Goal: Book appointment/travel/reservation

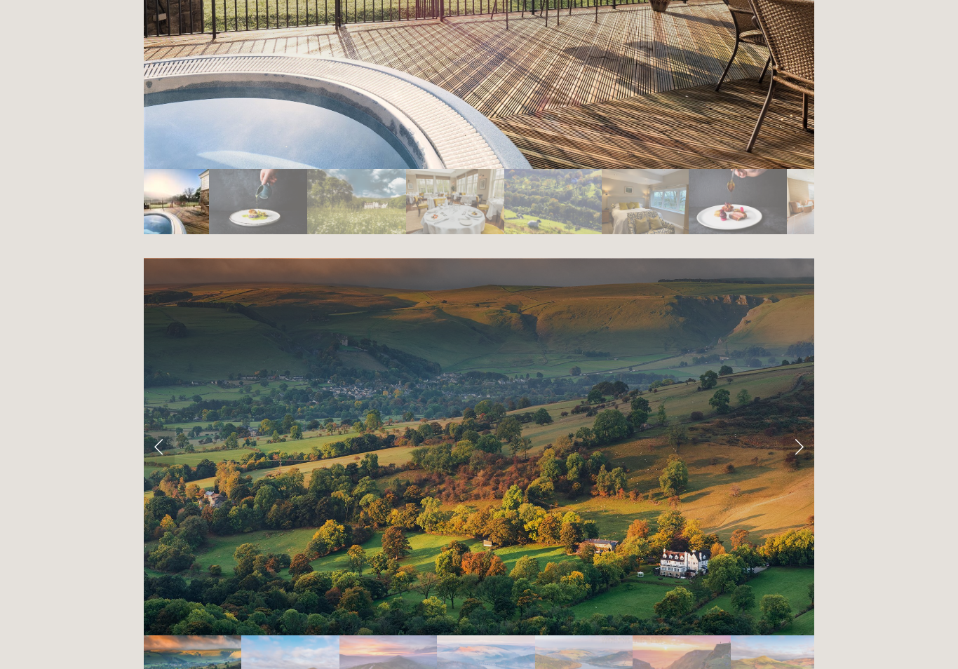
scroll to position [2715, 0]
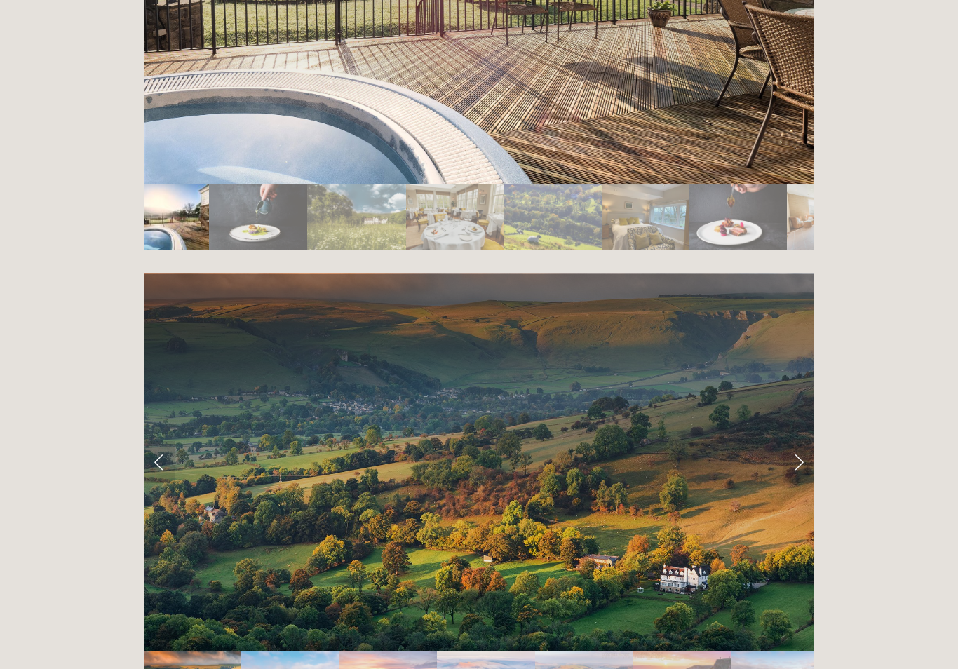
click at [796, 441] on link "Next Slide" at bounding box center [798, 462] width 31 height 42
click at [801, 441] on link "Next Slide" at bounding box center [798, 462] width 31 height 42
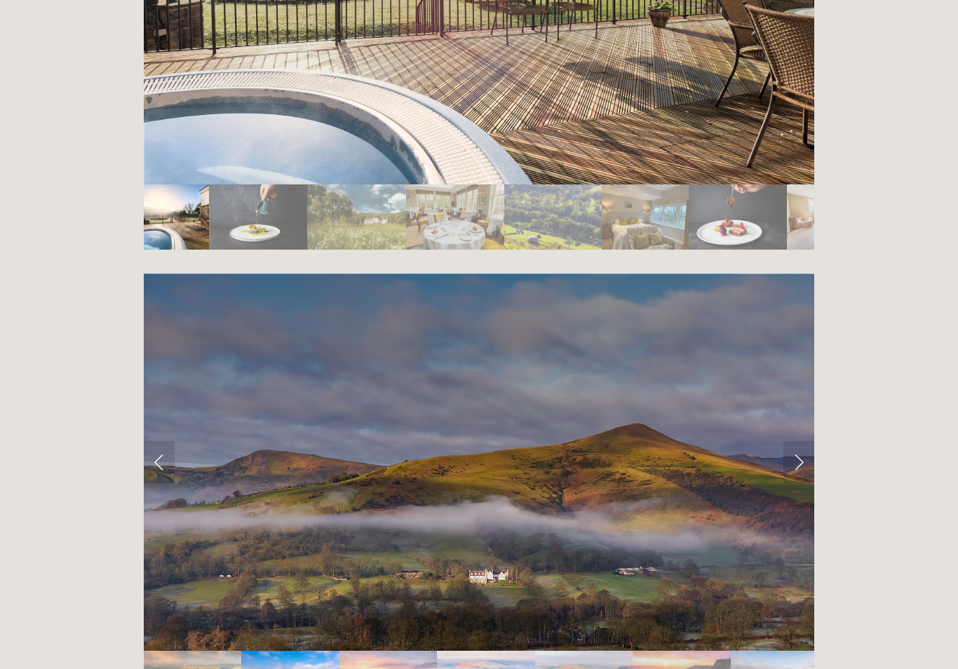
click at [806, 441] on link "Next Slide" at bounding box center [798, 462] width 31 height 42
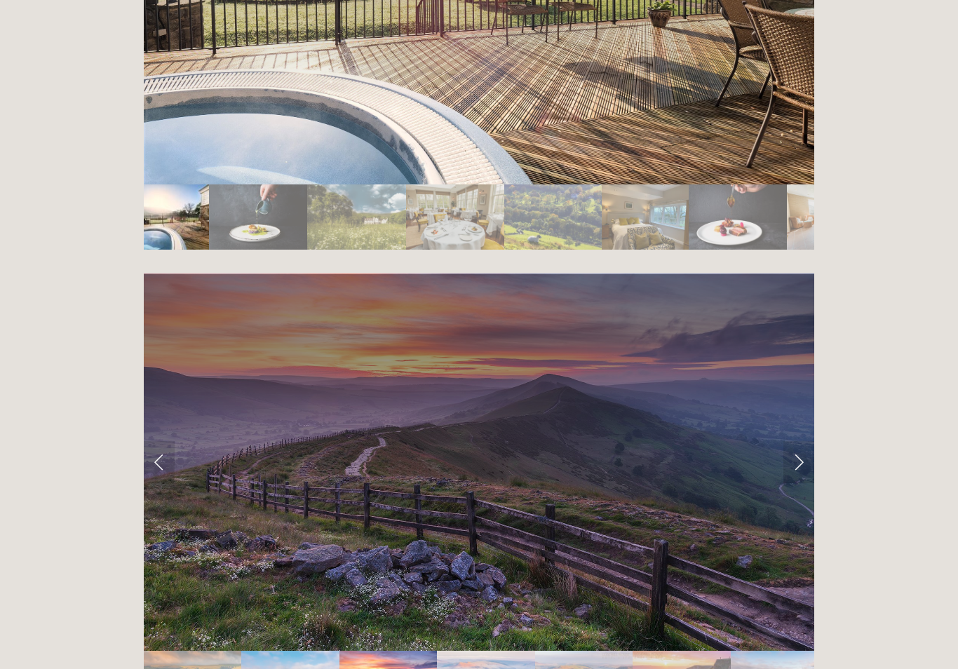
click at [795, 441] on link "Next Slide" at bounding box center [798, 462] width 31 height 42
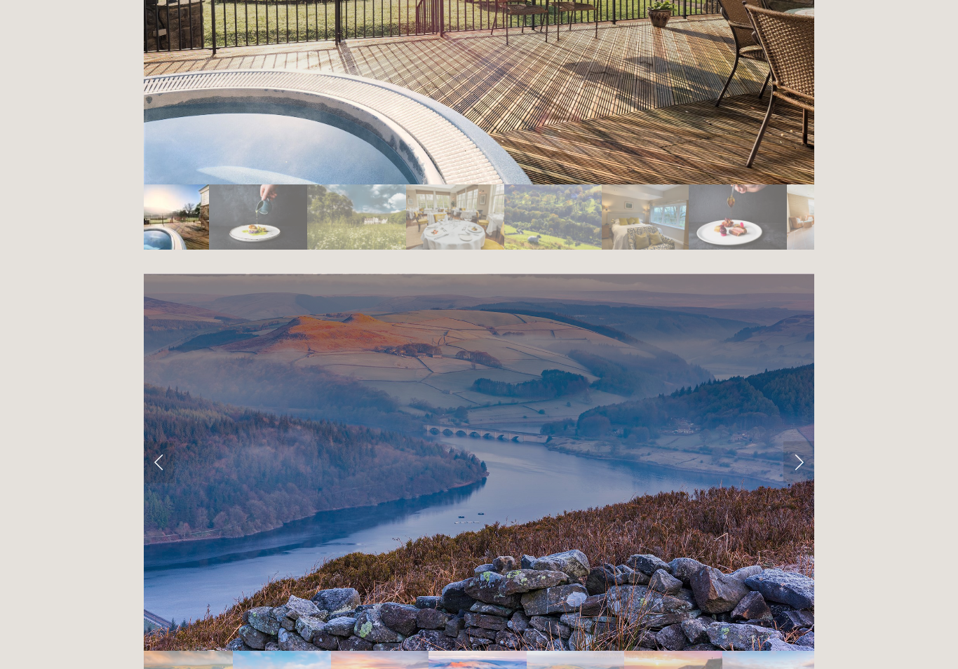
click at [800, 441] on link "Next Slide" at bounding box center [798, 462] width 31 height 42
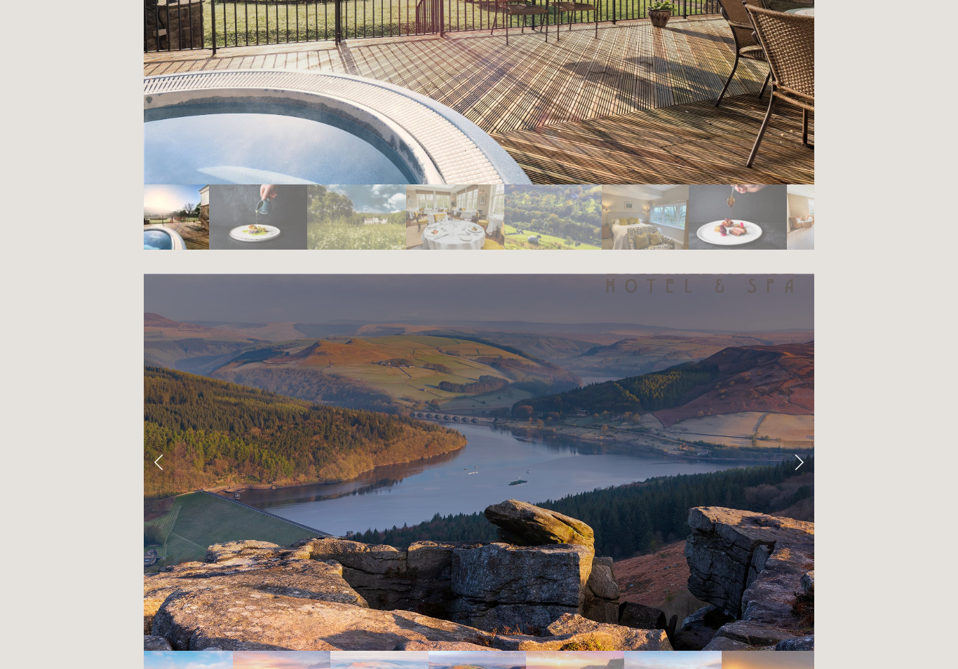
click at [797, 441] on link "Next Slide" at bounding box center [798, 462] width 31 height 42
click at [794, 441] on link "Next Slide" at bounding box center [798, 462] width 31 height 42
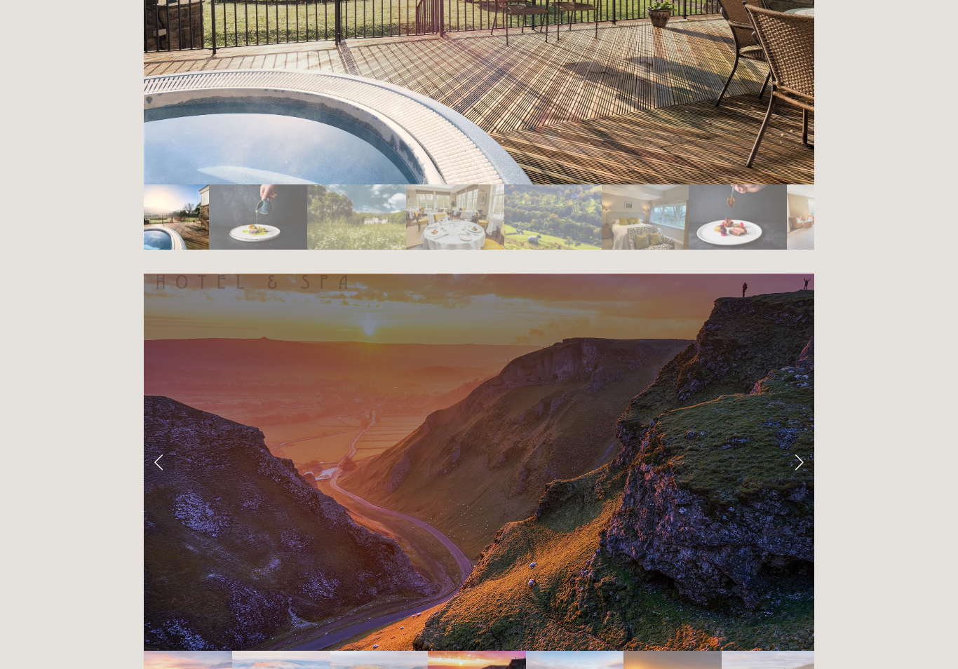
click at [803, 441] on link "Next Slide" at bounding box center [798, 462] width 31 height 42
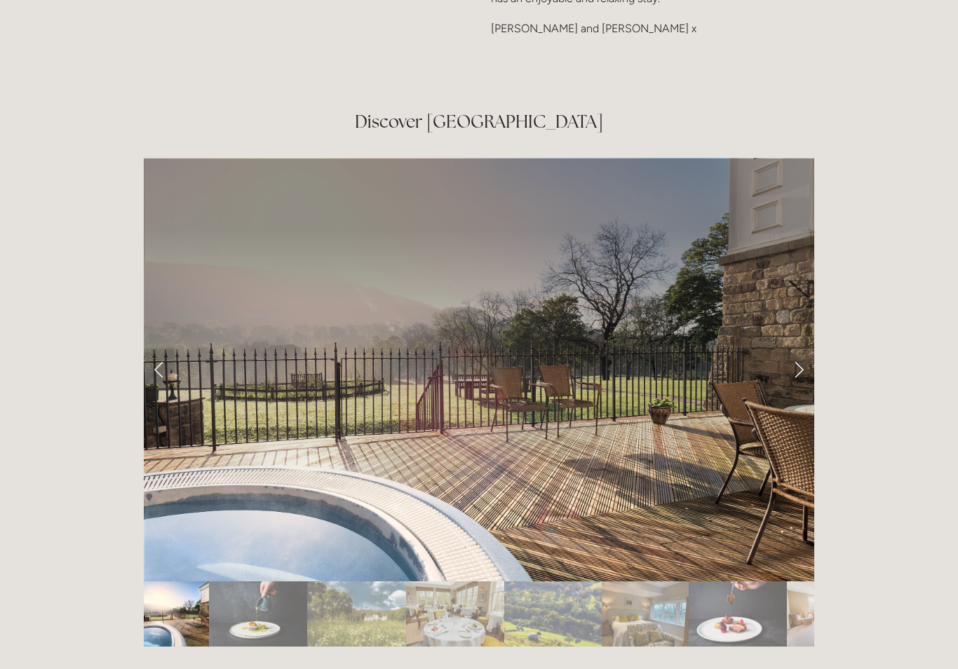
scroll to position [2318, 0]
click at [799, 349] on link "Next Slide" at bounding box center [798, 370] width 31 height 42
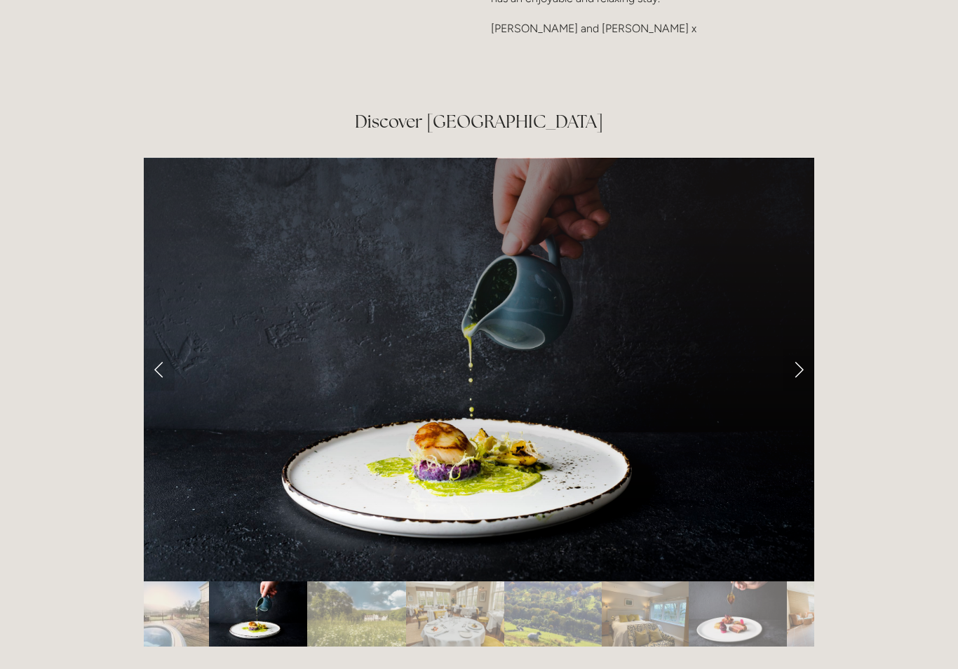
click at [798, 349] on link "Next Slide" at bounding box center [798, 370] width 31 height 42
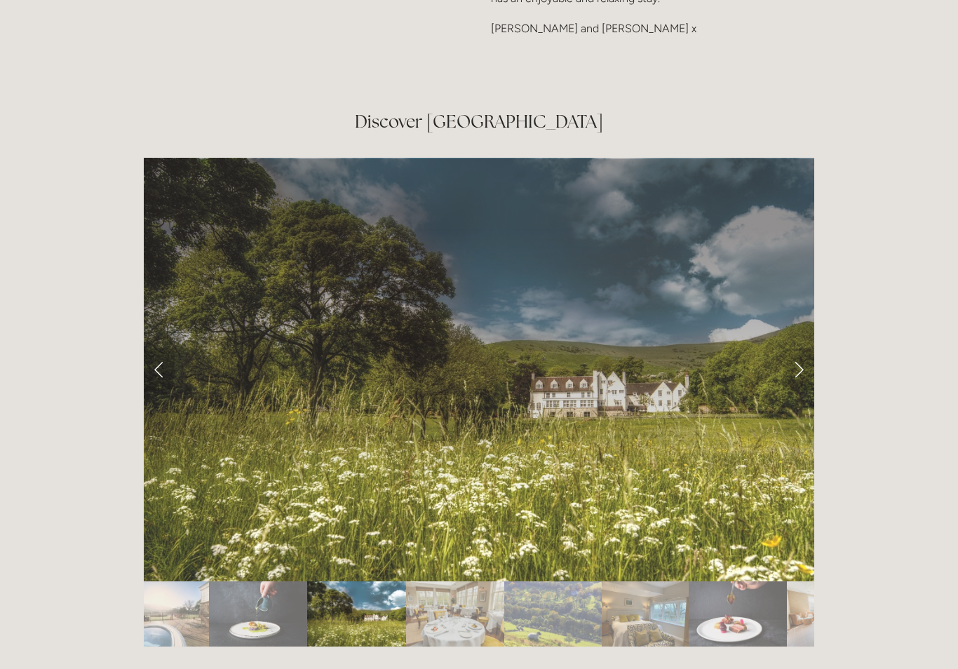
click at [799, 349] on link "Next Slide" at bounding box center [798, 370] width 31 height 42
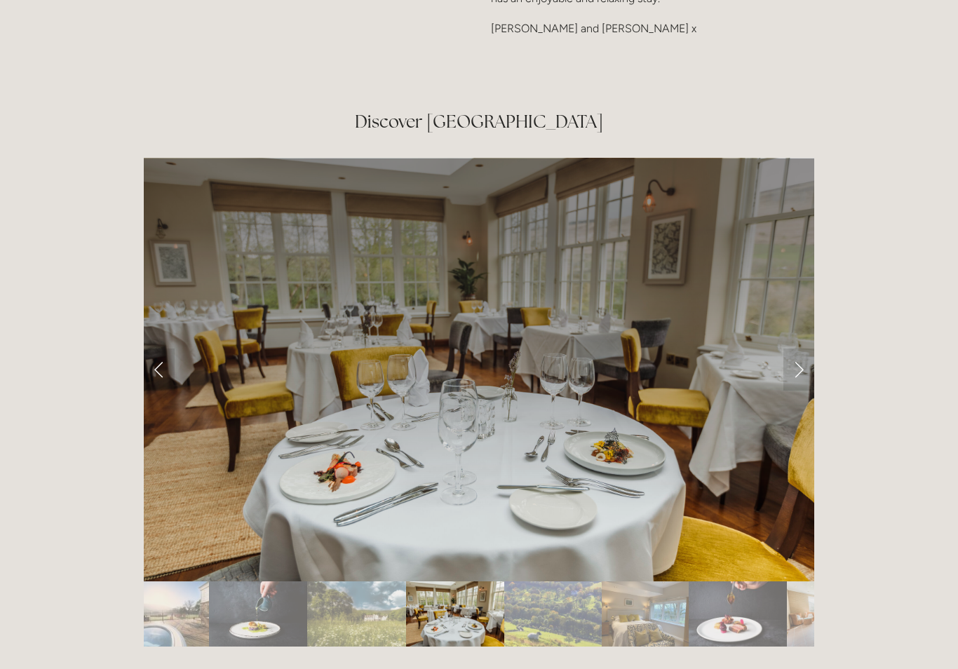
click at [801, 349] on link "Next Slide" at bounding box center [798, 370] width 31 height 42
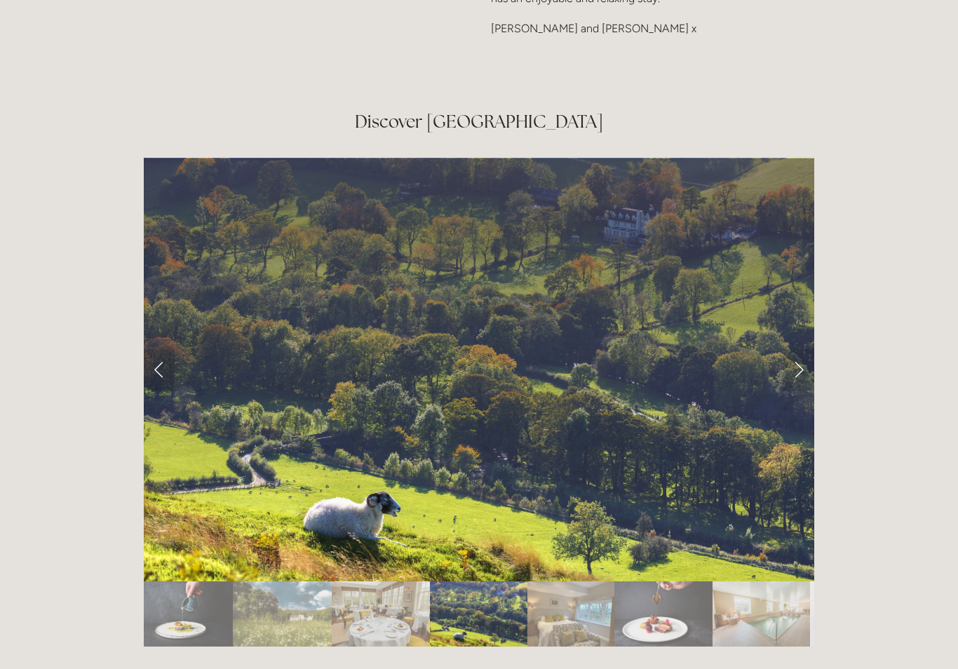
click at [797, 349] on link "Next Slide" at bounding box center [798, 370] width 31 height 42
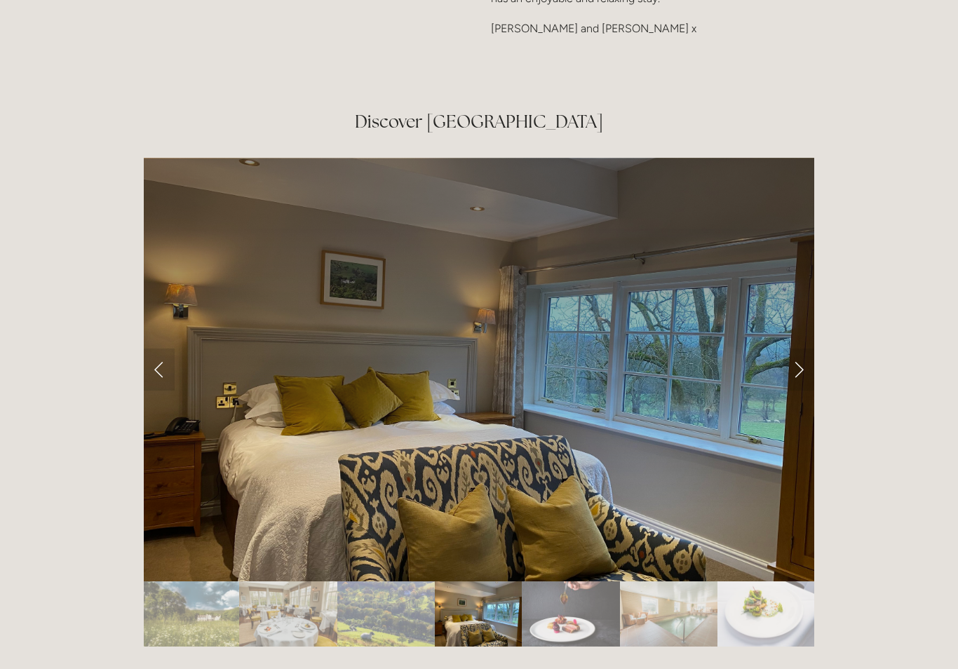
click at [794, 349] on link "Next Slide" at bounding box center [798, 370] width 31 height 42
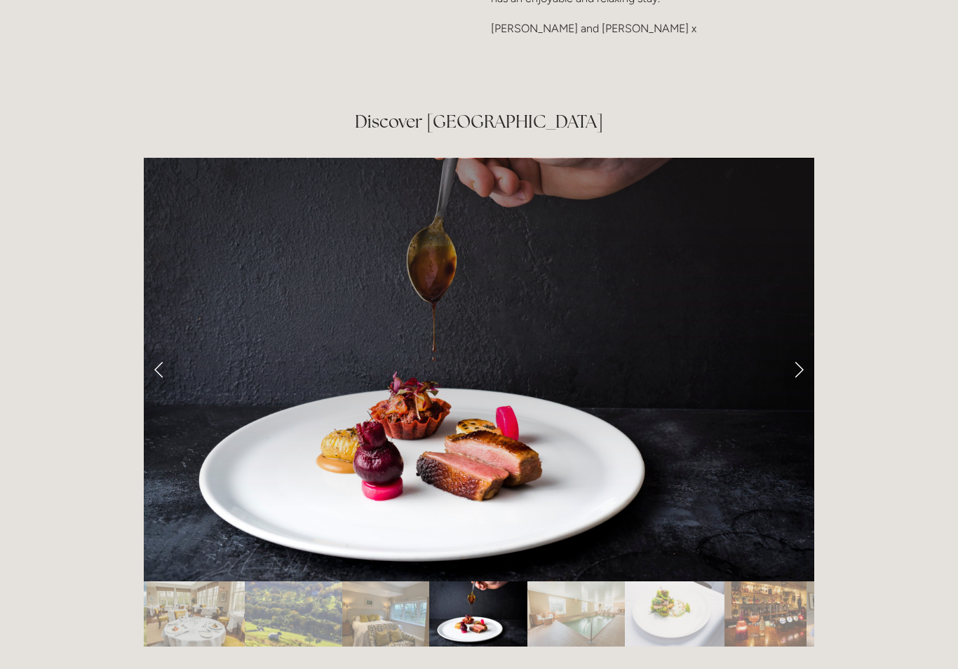
click at [799, 349] on link "Next Slide" at bounding box center [798, 370] width 31 height 42
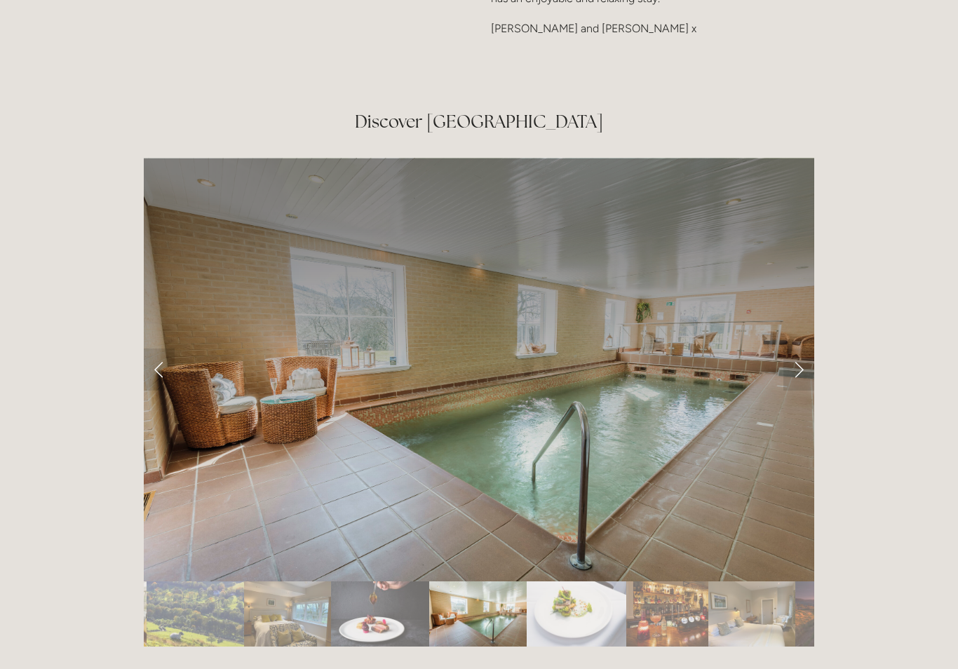
click at [800, 349] on link "Next Slide" at bounding box center [798, 370] width 31 height 42
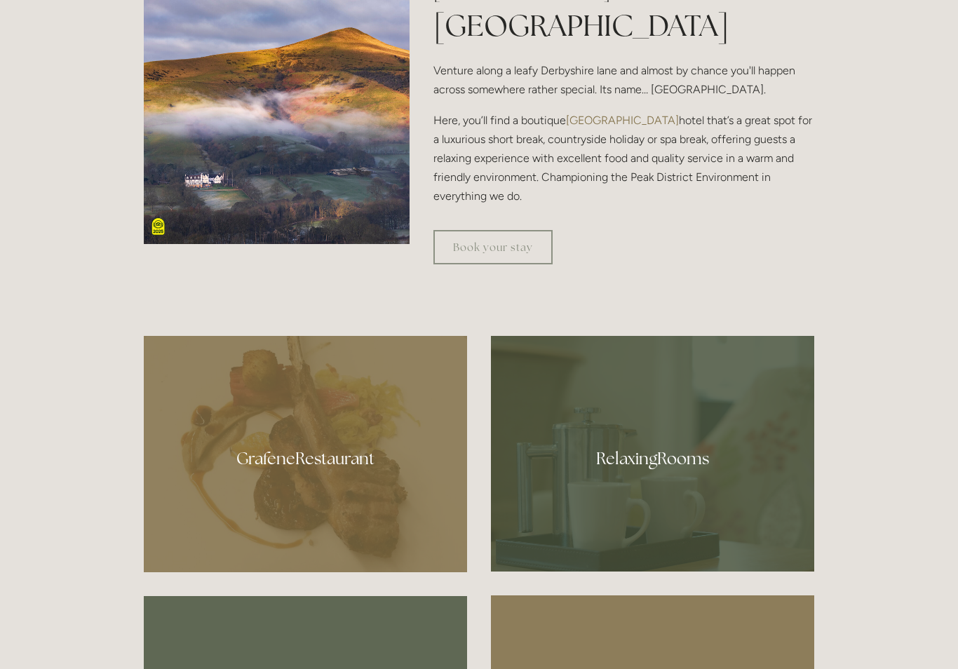
scroll to position [657, 0]
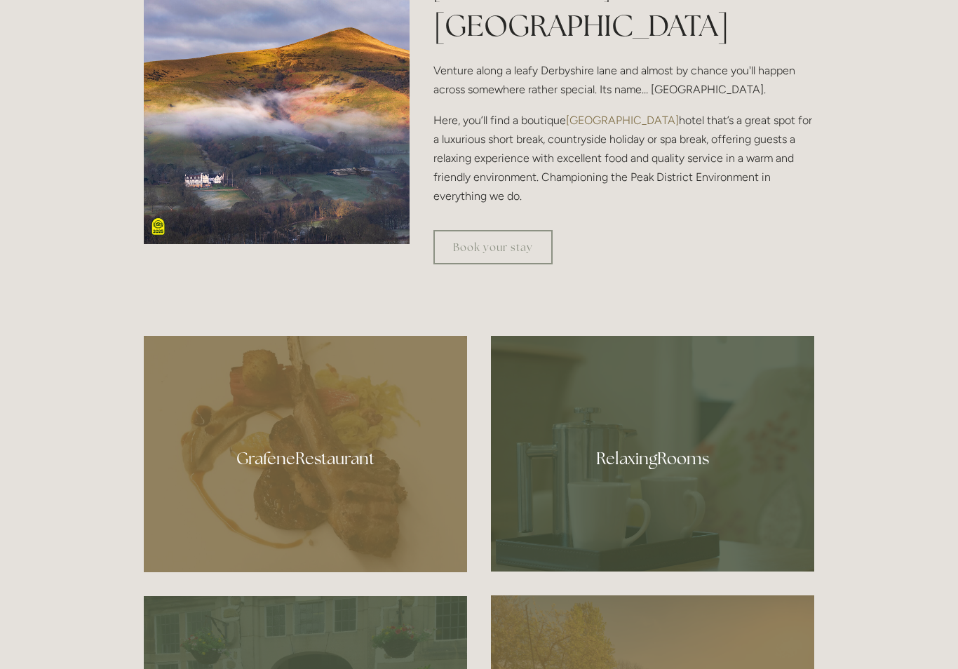
click at [508, 264] on link "Book your stay" at bounding box center [492, 247] width 119 height 34
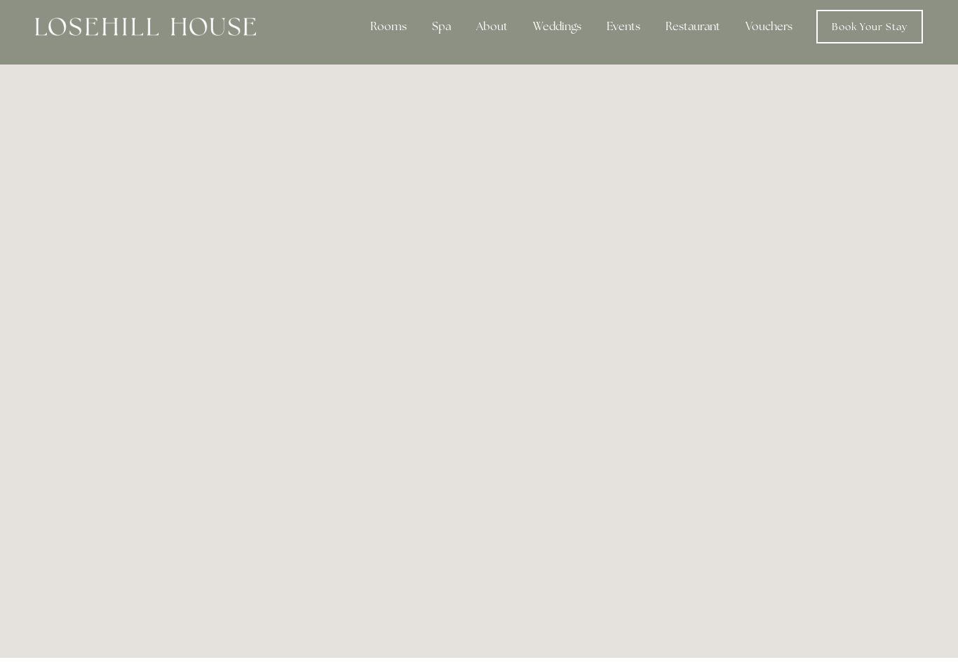
scroll to position [13, 0]
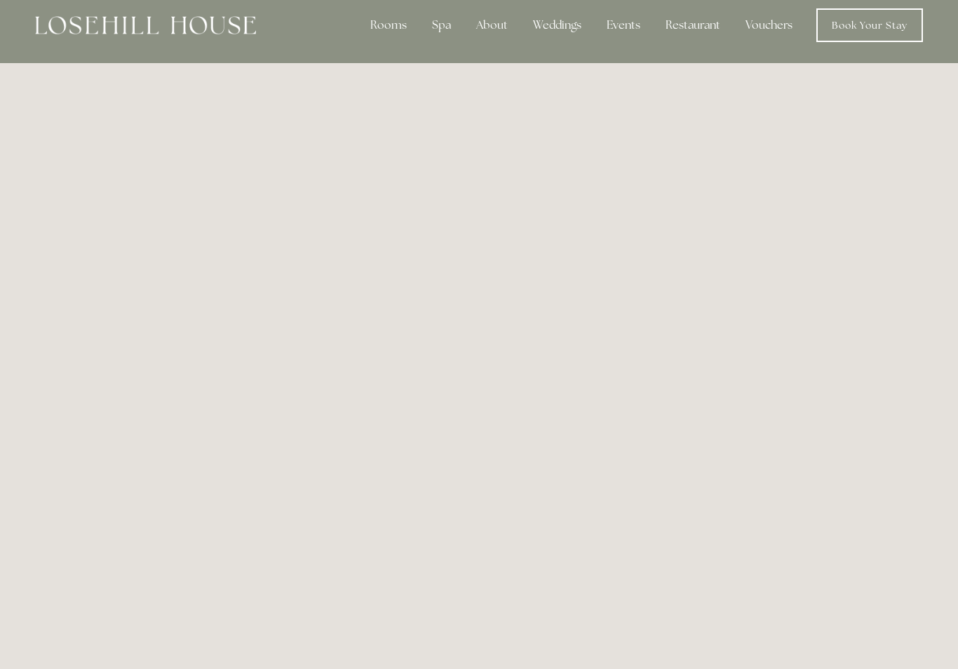
click at [441, 19] on div "Spa" at bounding box center [441, 25] width 41 height 28
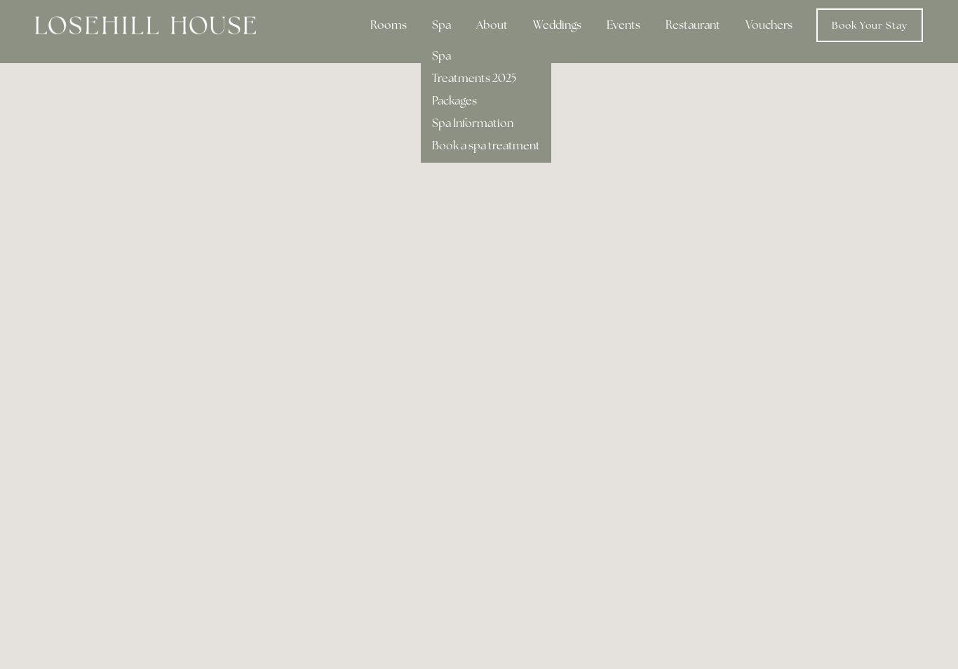
click at [500, 79] on link "Treatments 2025" at bounding box center [474, 78] width 84 height 15
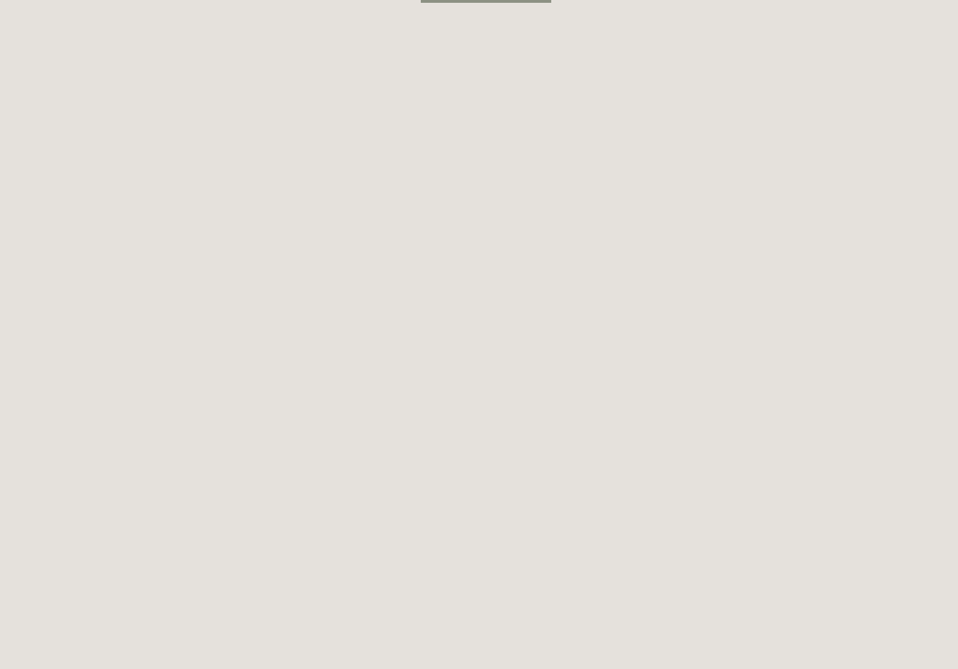
scroll to position [0, 0]
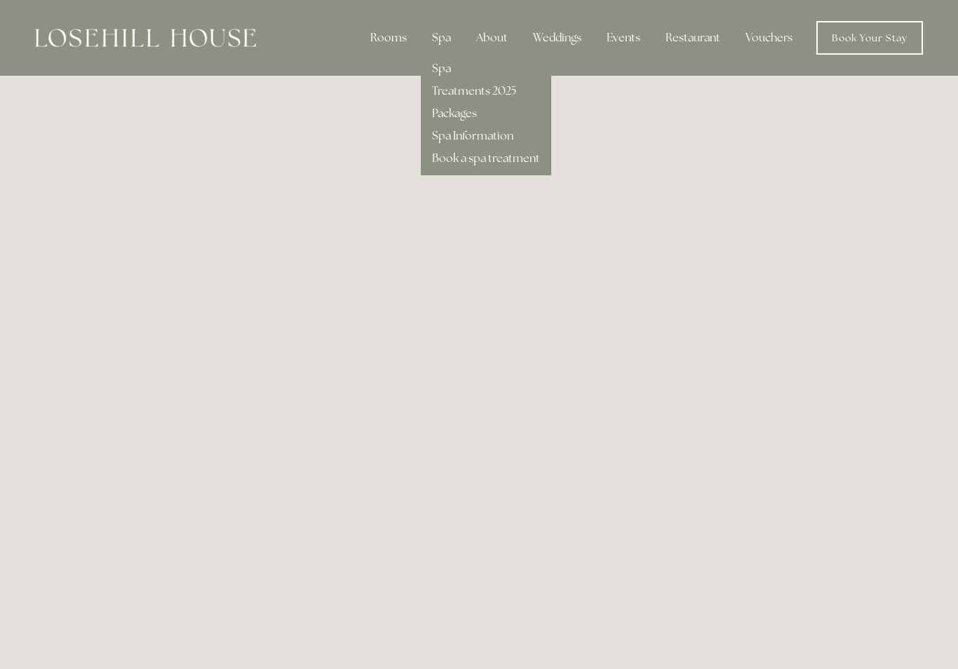
click at [691, 36] on div "Restaurant" at bounding box center [692, 38] width 77 height 28
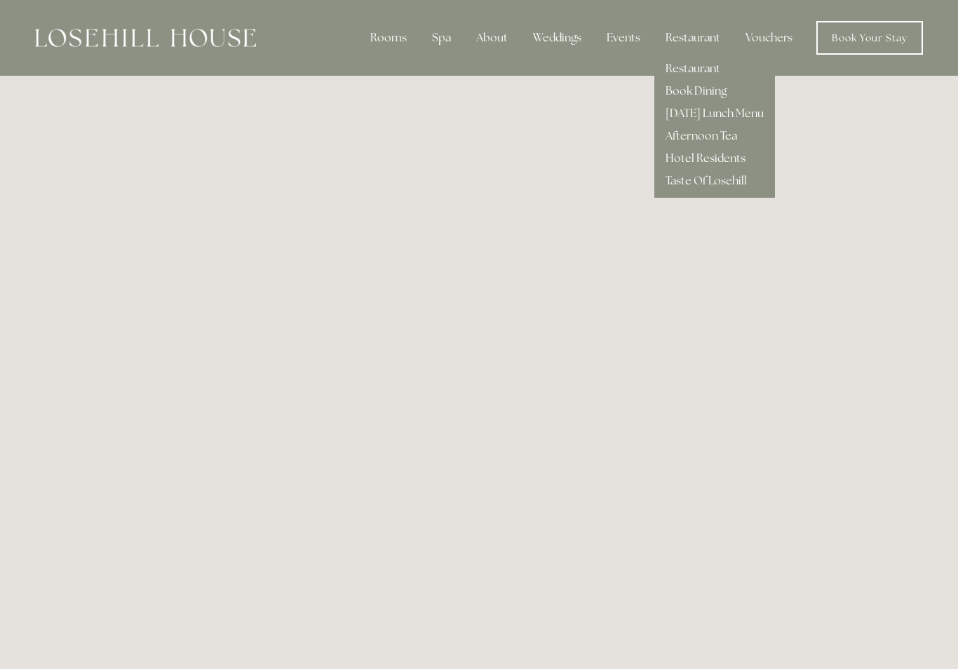
click at [747, 116] on link "[DATE] Lunch Menu" at bounding box center [714, 113] width 98 height 15
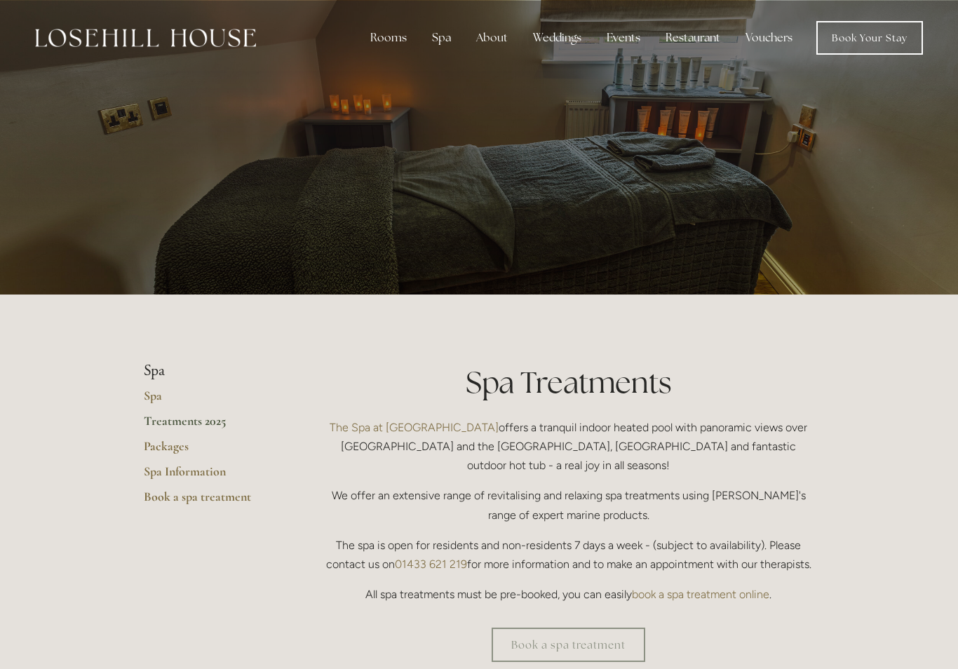
click at [442, 42] on div "Spa" at bounding box center [441, 38] width 41 height 28
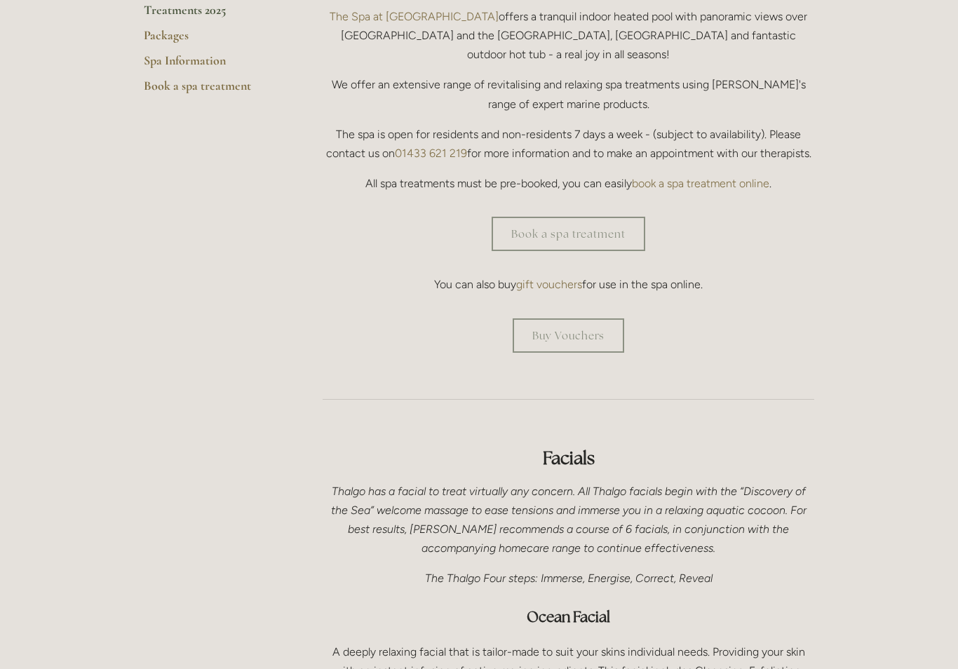
scroll to position [411, 0]
click at [603, 217] on link "Book a spa treatment" at bounding box center [569, 234] width 154 height 34
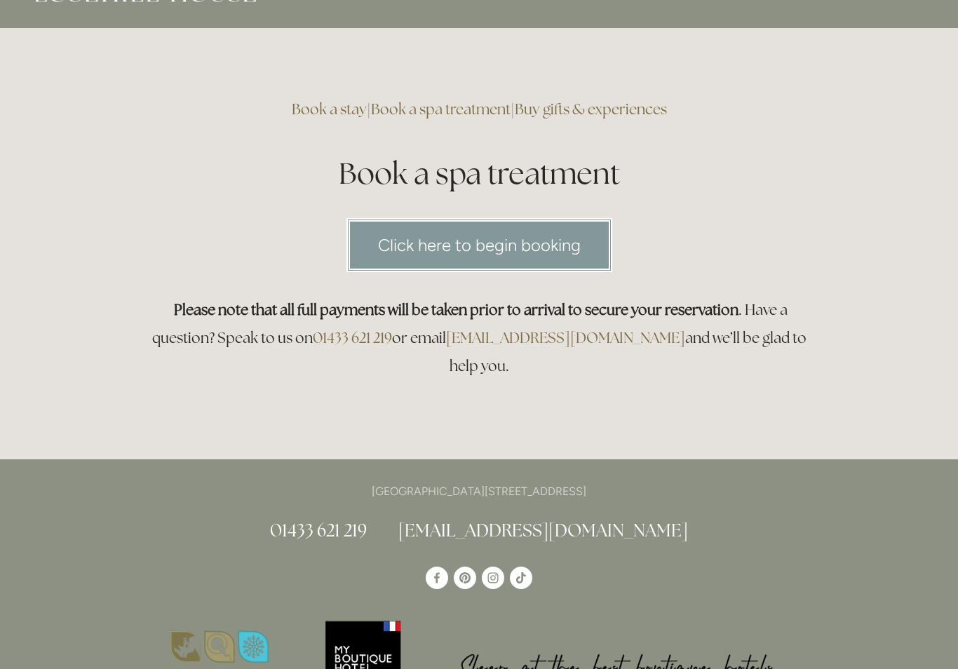
scroll to position [39, 0]
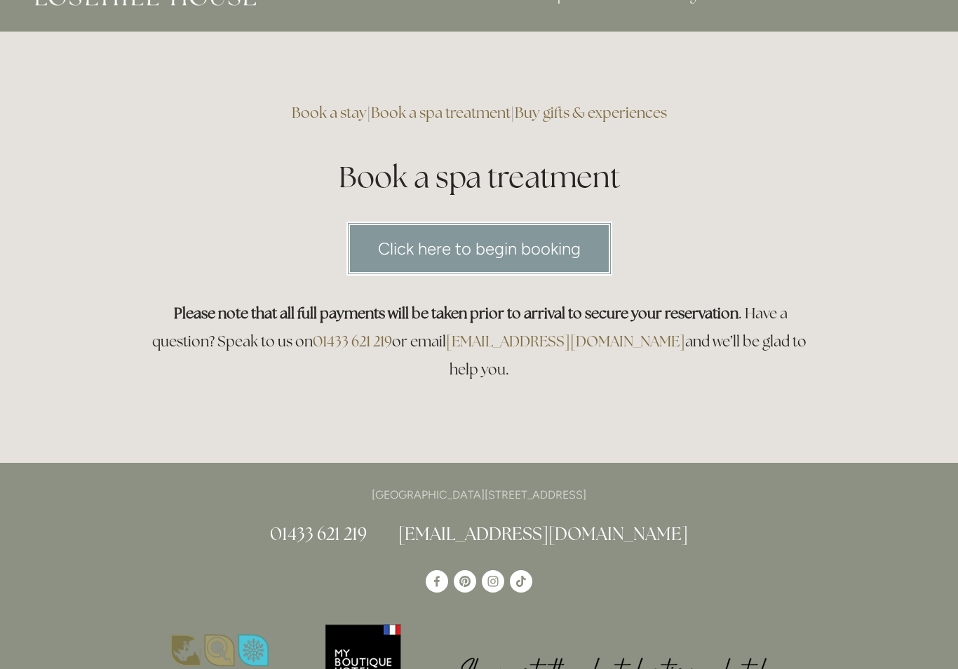
click at [569, 242] on link "Click here to begin booking" at bounding box center [479, 249] width 266 height 54
